Goal: Find specific page/section: Find specific page/section

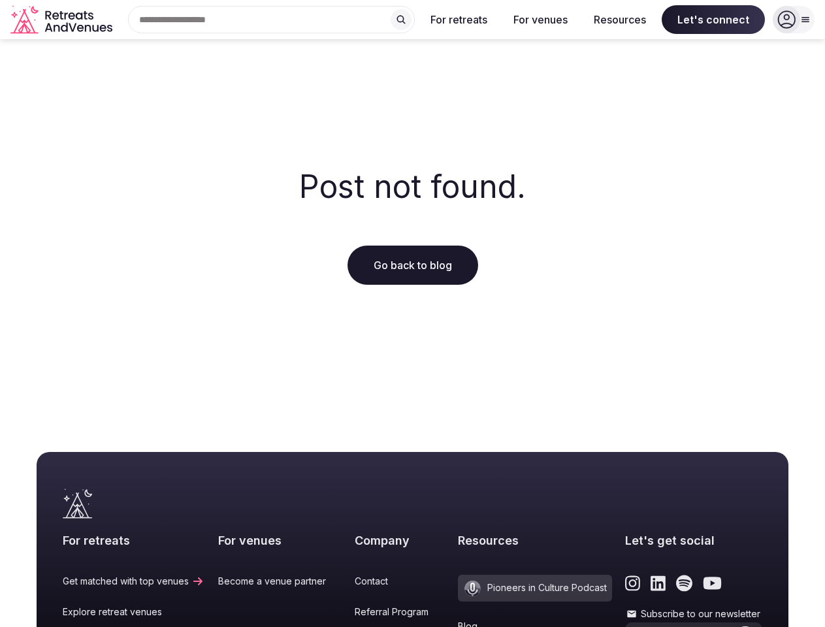
click at [412, 313] on div "Post not found. Go back to blog" at bounding box center [412, 227] width 825 height 376
click at [272, 20] on div "Search Popular Destinations [GEOGRAPHIC_DATA], [GEOGRAPHIC_DATA] [GEOGRAPHIC_DA…" at bounding box center [266, 19] width 297 height 27
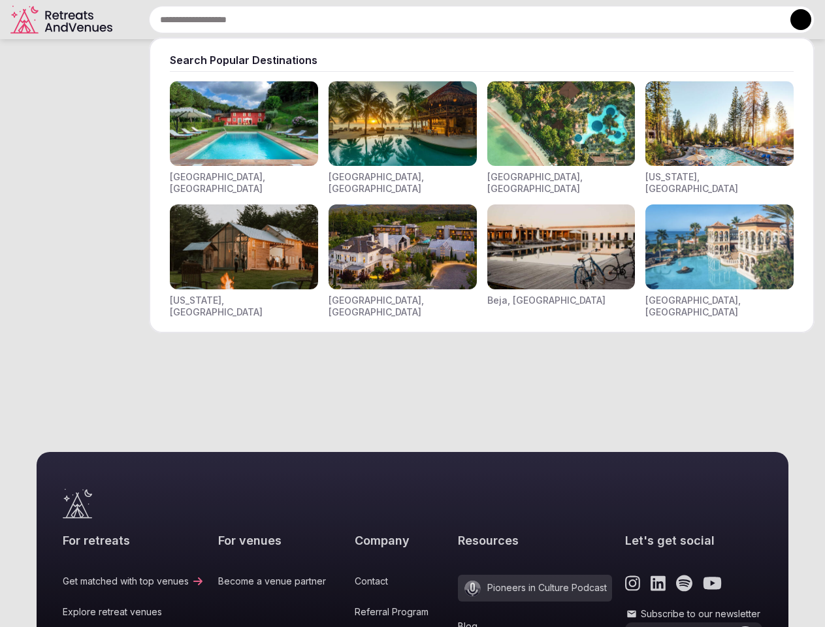
click at [401, 20] on input "text" at bounding box center [481, 19] width 665 height 27
click at [459, 20] on input "text" at bounding box center [481, 19] width 665 height 27
click at [540, 20] on input "text" at bounding box center [481, 19] width 665 height 27
click at [620, 20] on input "text" at bounding box center [481, 19] width 665 height 27
click at [713, 20] on input "text" at bounding box center [481, 19] width 665 height 27
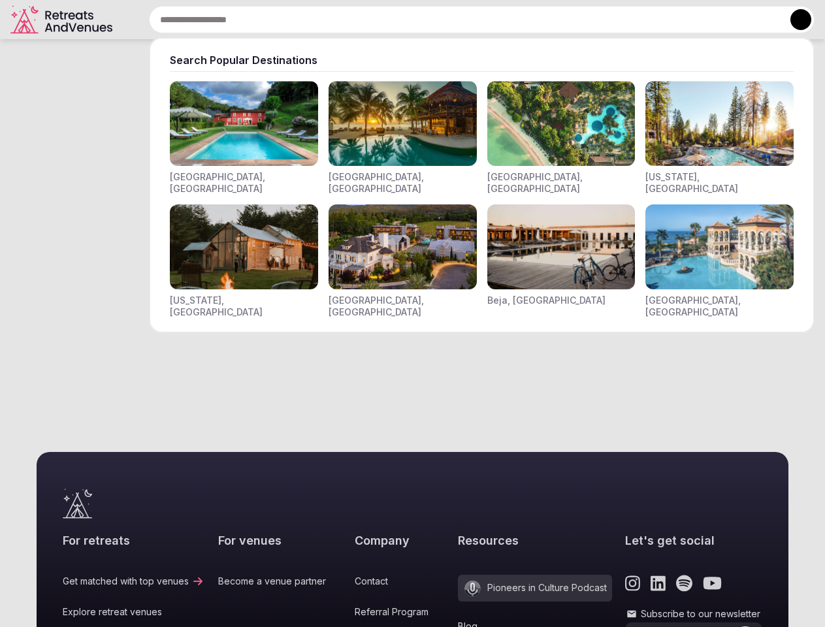
click at [793, 20] on button at bounding box center [800, 19] width 21 height 21
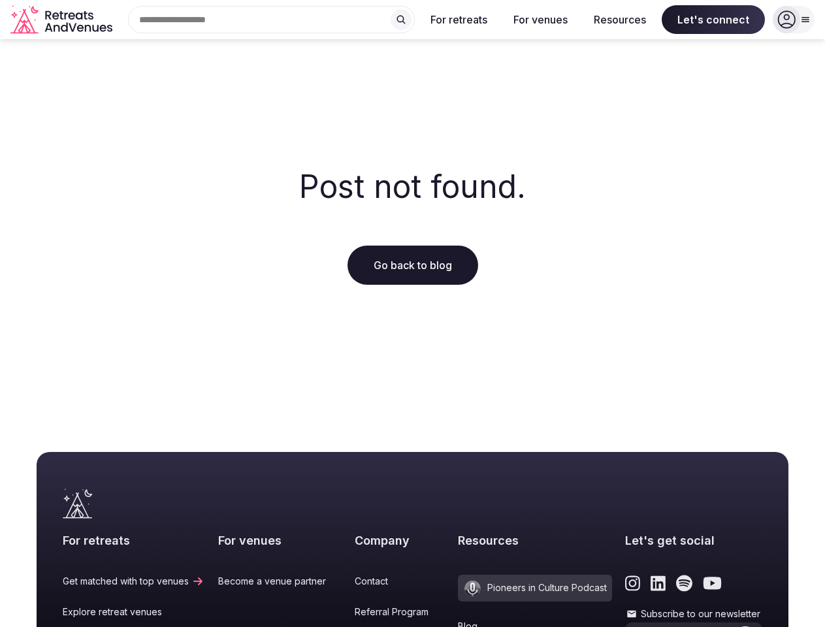
click at [740, 626] on icon "submit" at bounding box center [745, 639] width 10 height 8
